Goal: Find specific page/section: Find specific page/section

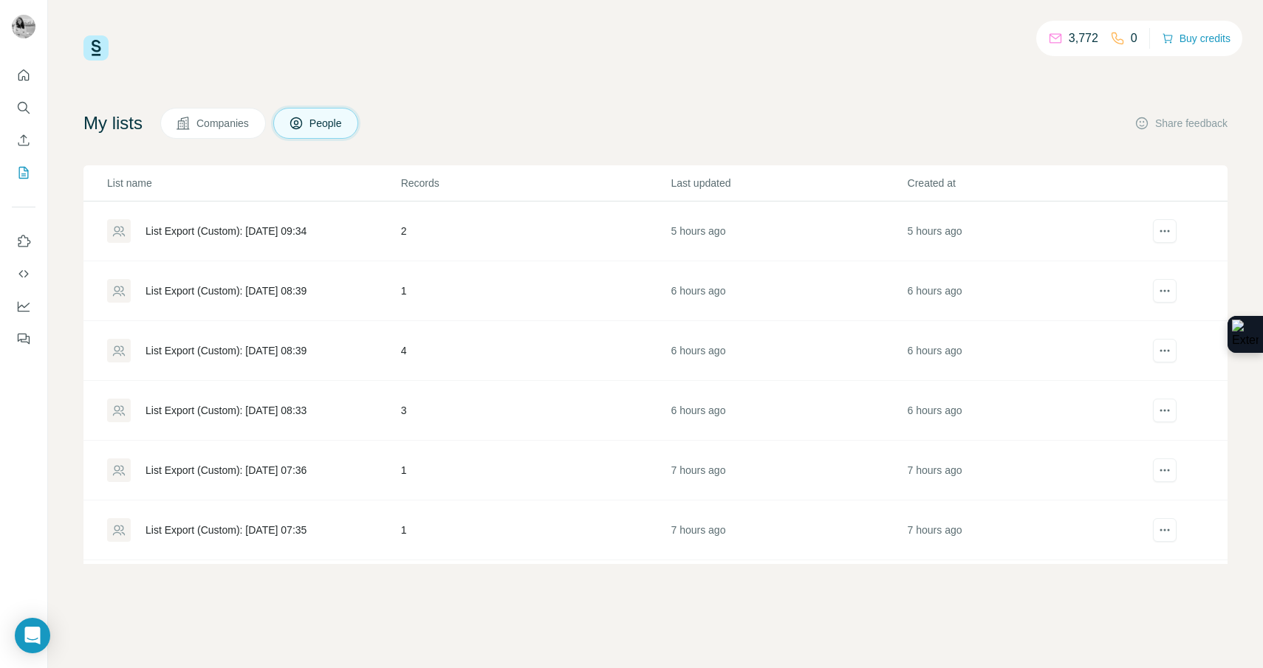
click at [242, 126] on span "Companies" at bounding box center [223, 123] width 54 height 15
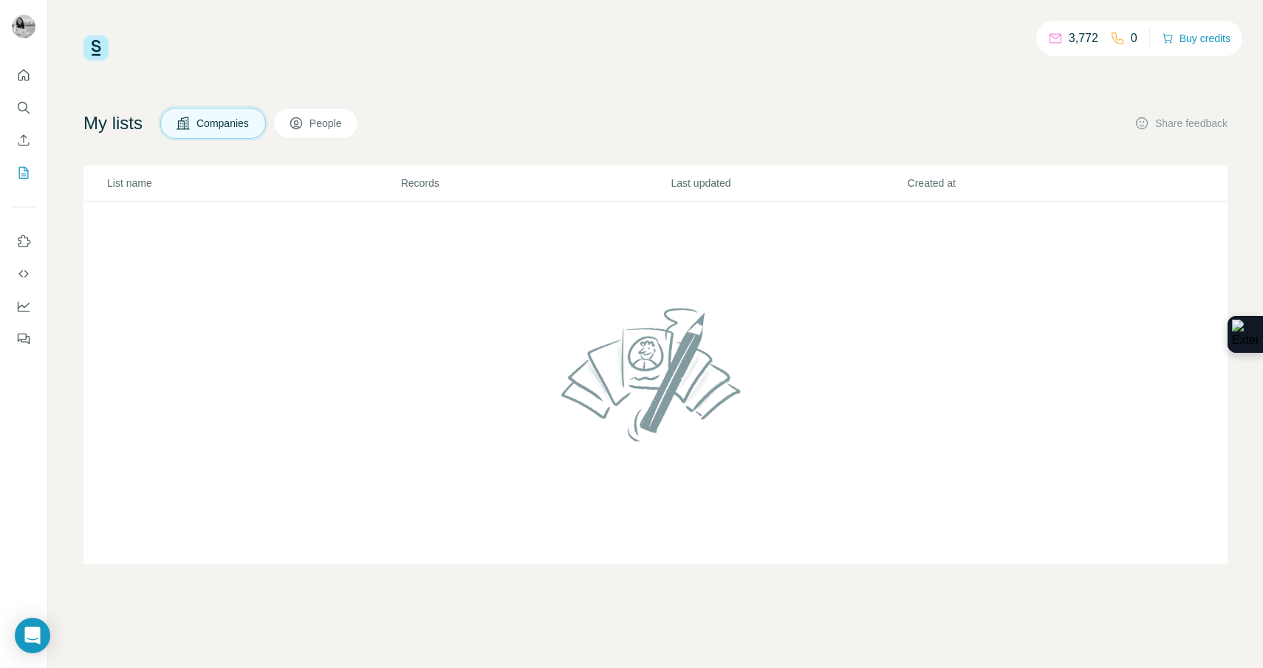
click at [86, 44] on img at bounding box center [95, 47] width 25 height 25
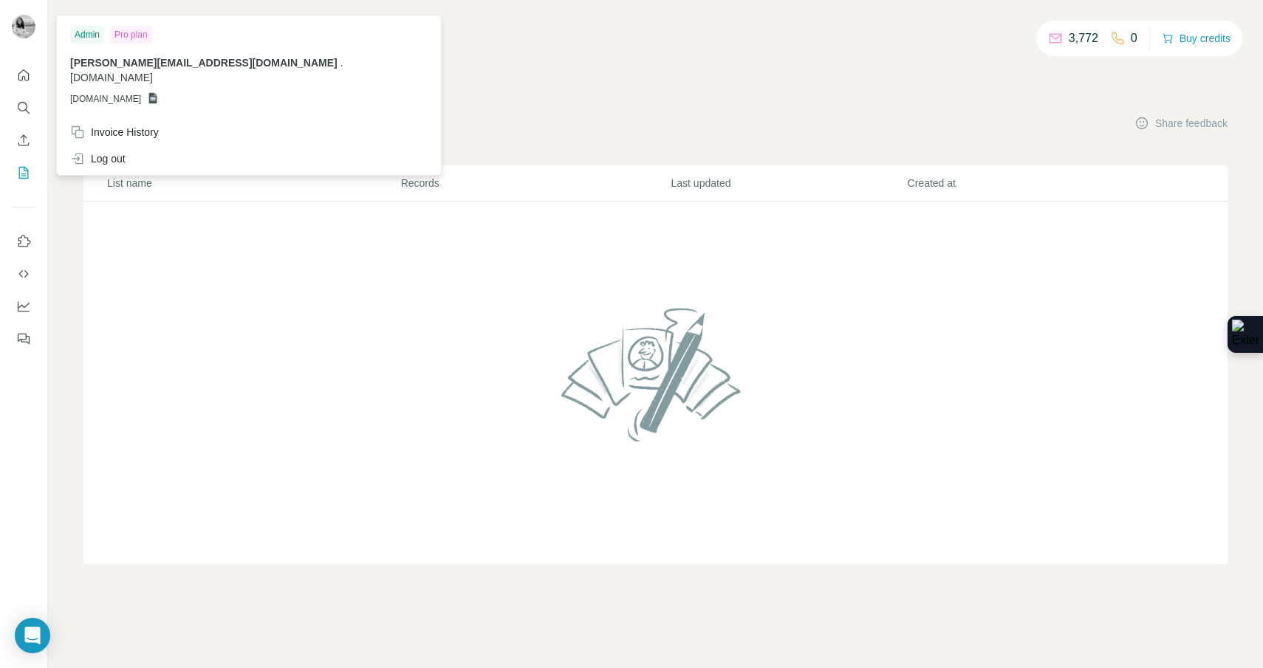
click at [159, 92] on icon at bounding box center [153, 98] width 12 height 12
click at [141, 92] on span "[DOMAIN_NAME]" at bounding box center [105, 98] width 71 height 13
click at [159, 92] on icon at bounding box center [153, 98] width 12 height 12
click at [148, 282] on td at bounding box center [655, 383] width 1144 height 363
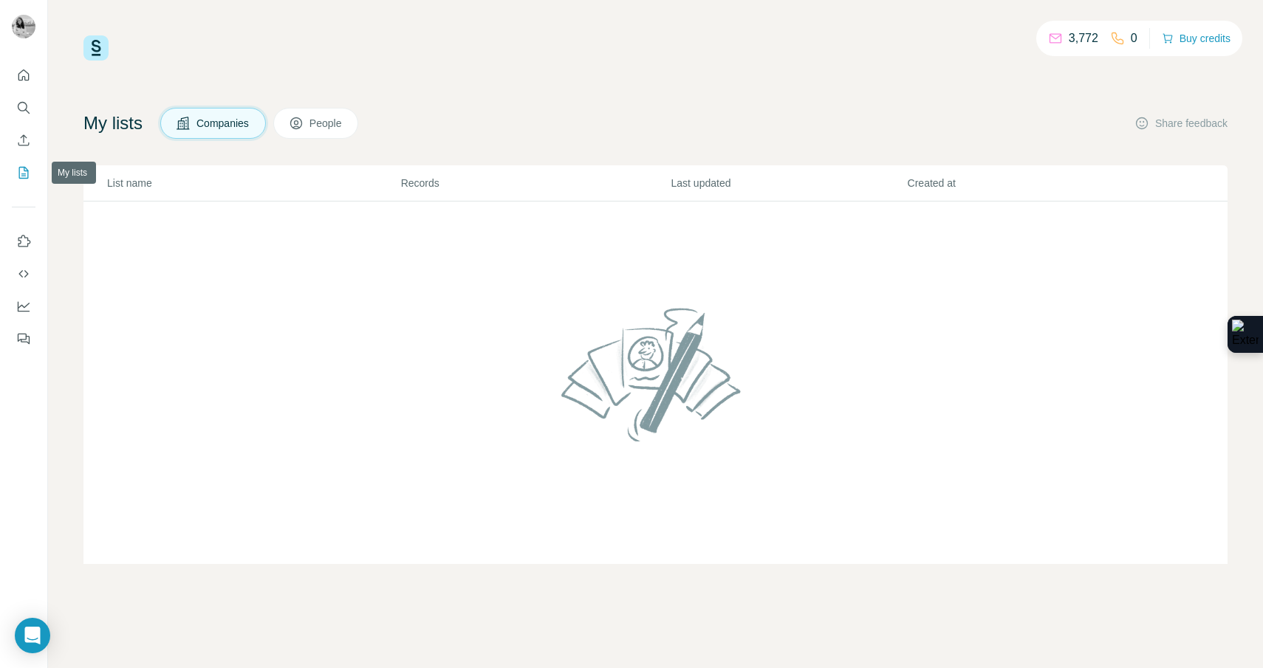
click at [28, 169] on icon "My lists" at bounding box center [23, 172] width 15 height 15
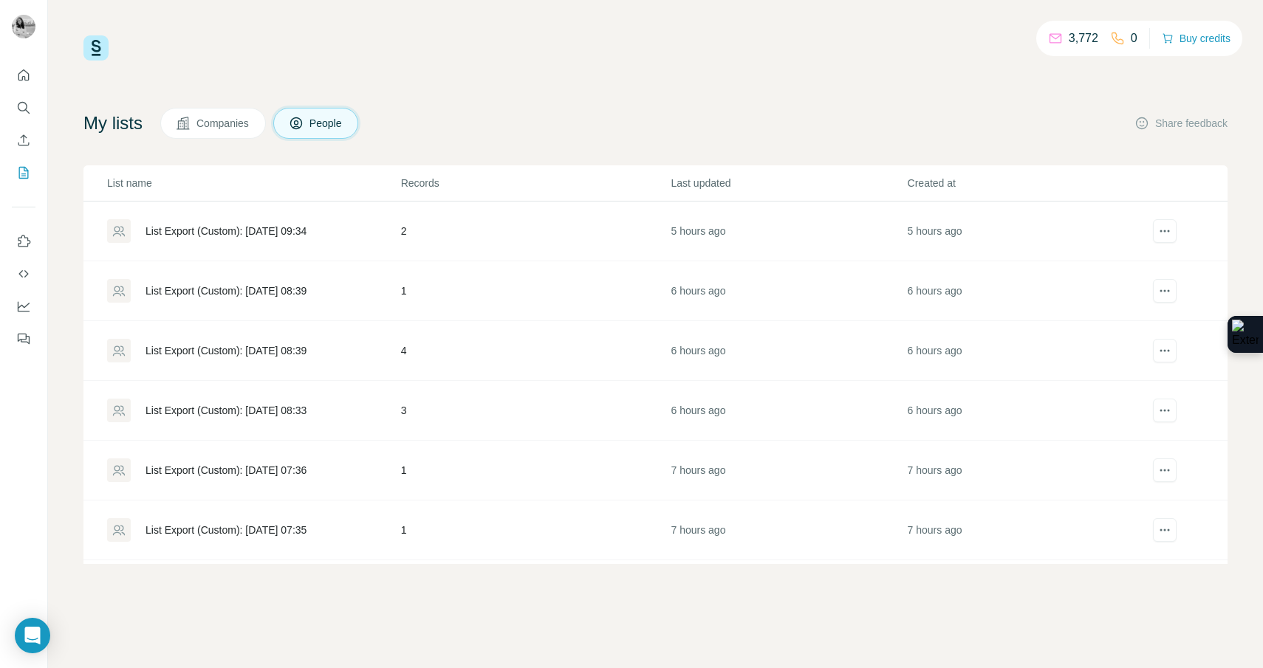
click at [261, 228] on div "List Export (Custom): [DATE] 09:34" at bounding box center [226, 231] width 161 height 15
click at [404, 231] on td "2" at bounding box center [535, 232] width 270 height 60
